Goal: Find specific page/section: Find specific page/section

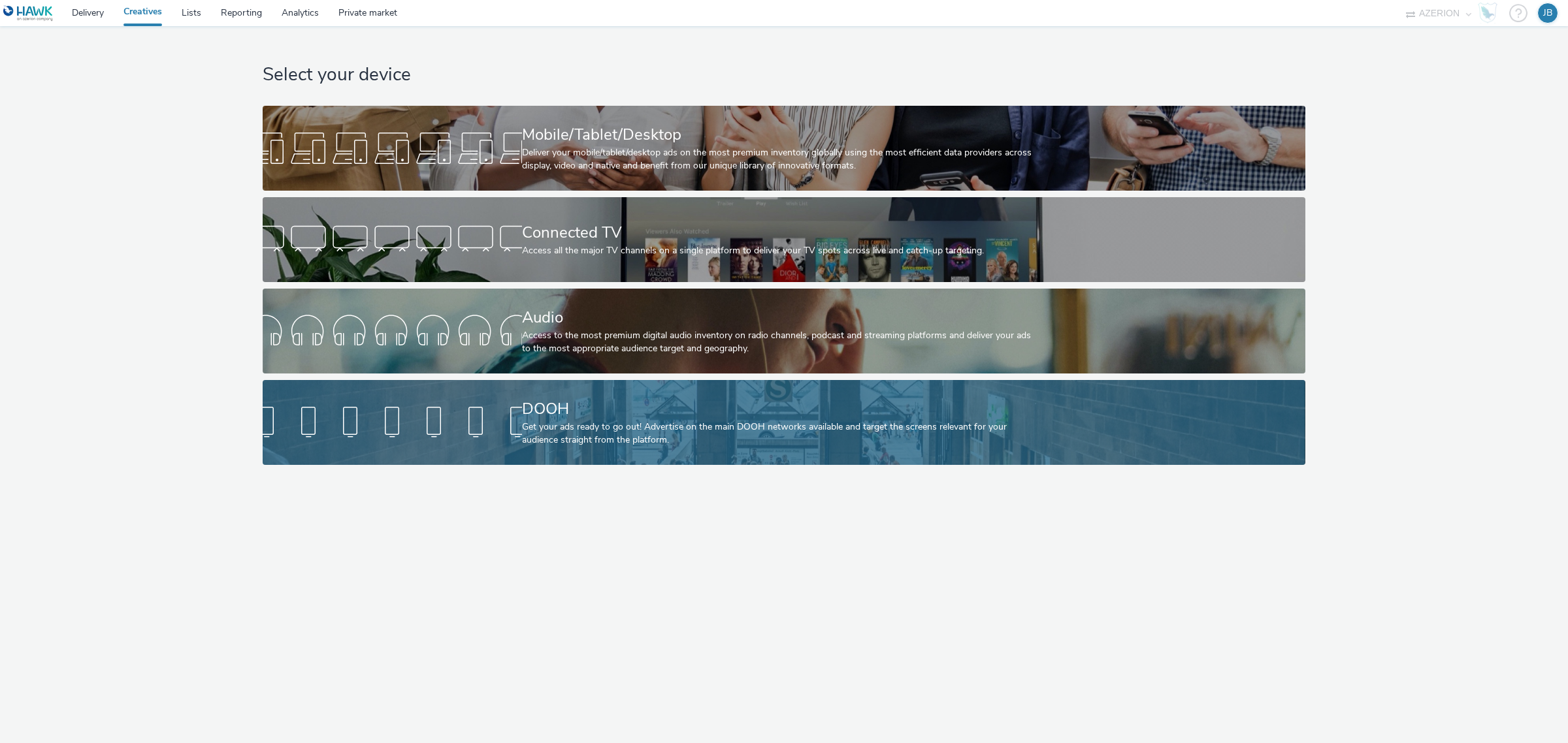
click at [590, 415] on div "DOOH" at bounding box center [781, 409] width 518 height 23
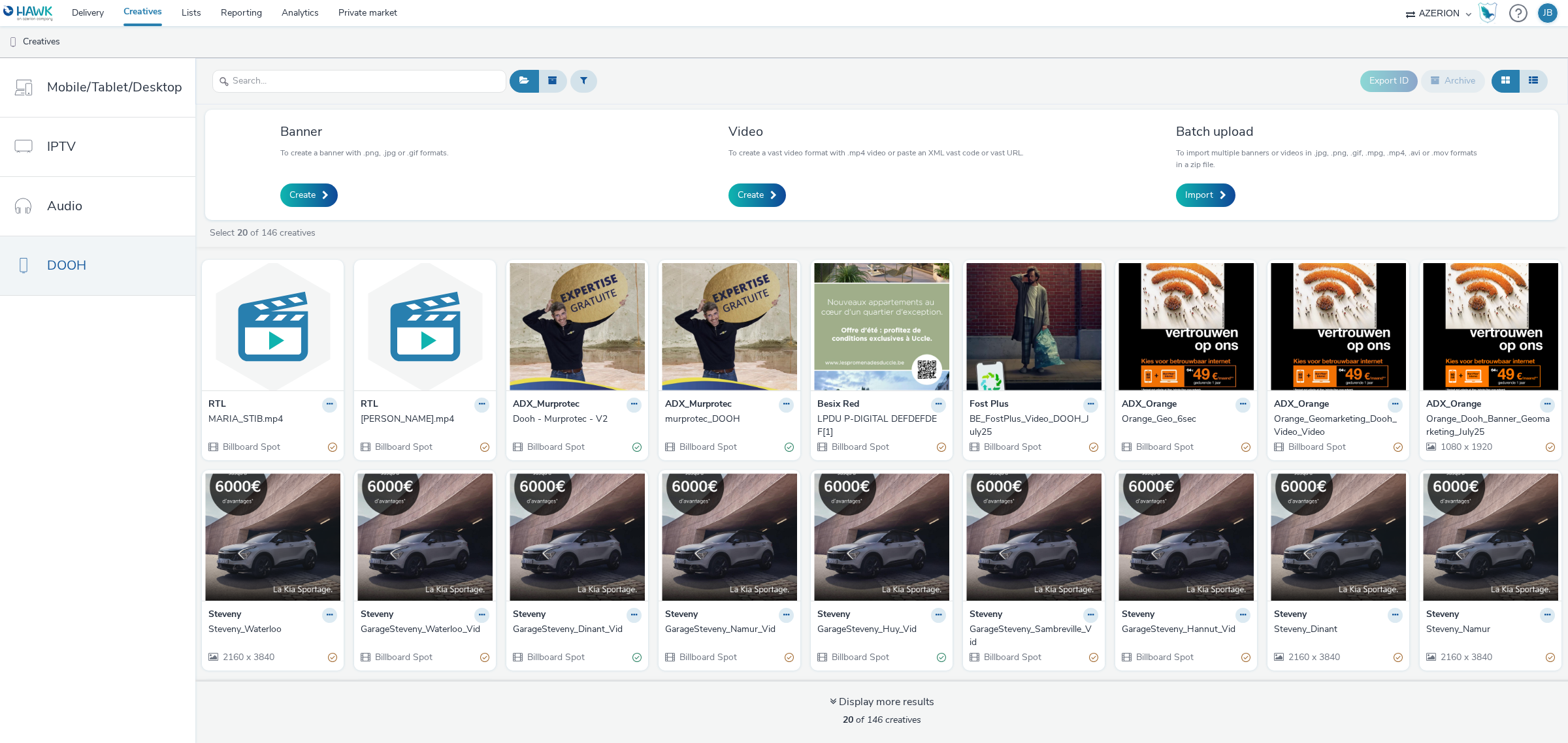
click at [367, 417] on div "DAVID_STIB.mp4" at bounding box center [422, 419] width 124 height 13
